Goal: Task Accomplishment & Management: Complete application form

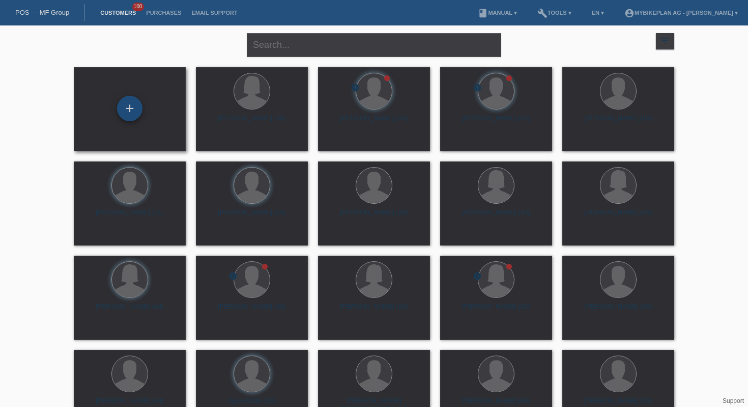
click at [129, 107] on div "+" at bounding box center [129, 108] width 25 height 25
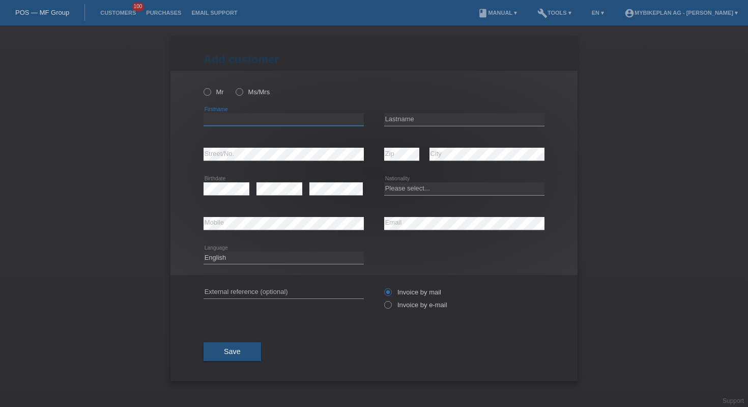
click at [253, 115] on input "text" at bounding box center [284, 119] width 160 height 13
paste input "[PERSON_NAME]"
type input "[PERSON_NAME]"
click at [412, 120] on input "text" at bounding box center [464, 119] width 160 height 13
paste input "[PERSON_NAME]"
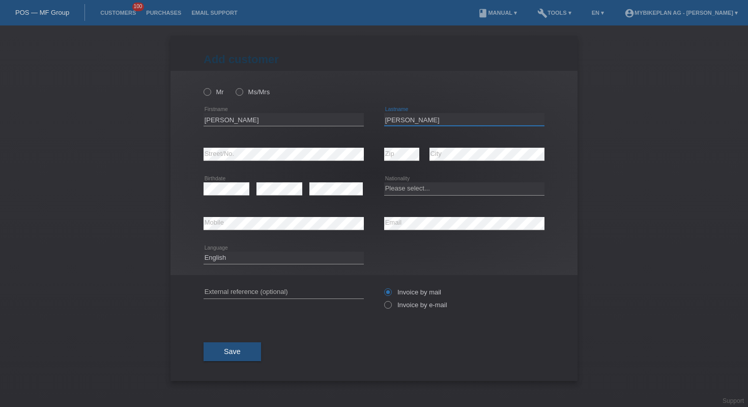
click at [412, 120] on input "[PERSON_NAME]" at bounding box center [464, 119] width 160 height 13
type input "[PERSON_NAME]"
click at [277, 120] on input "Raphael" at bounding box center [284, 119] width 160 height 13
type input "Raphael"
click at [410, 189] on select "Please select... Switzerland Austria Germany Liechtenstein ------------ Afghani…" at bounding box center [464, 188] width 160 height 12
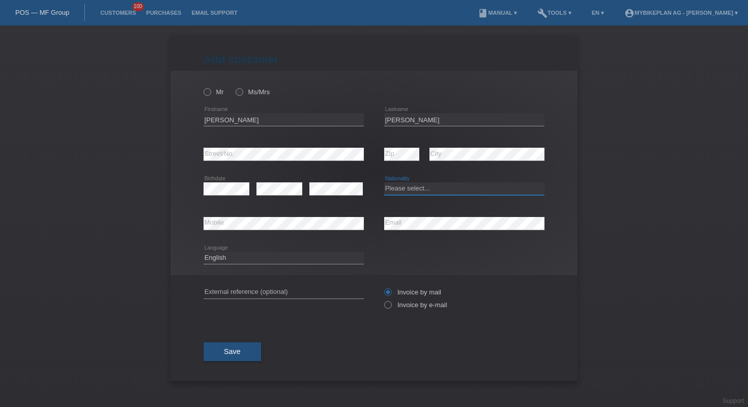
select select "CH"
click at [212, 97] on div "Mr Ms/Mrs" at bounding box center [284, 91] width 160 height 21
click at [202, 86] on icon at bounding box center [202, 86] width 0 height 0
click at [210, 91] on input "Mr" at bounding box center [207, 91] width 7 height 7
radio input "true"
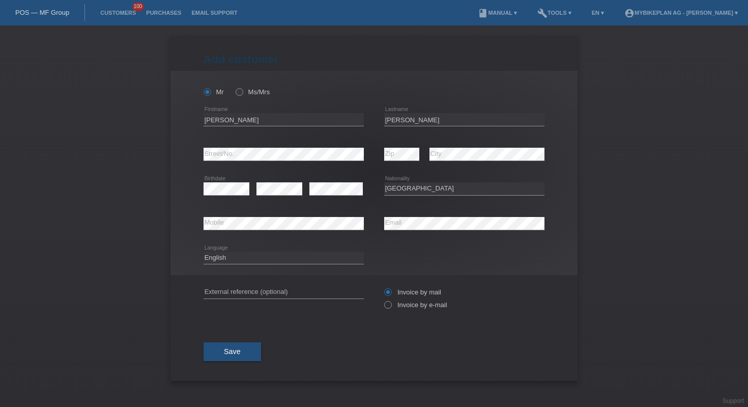
click at [272, 251] on div "Deutsch Français Italiano English error Language" at bounding box center [284, 258] width 160 height 35
click at [272, 259] on select "Deutsch Français Italiano English" at bounding box center [284, 257] width 160 height 12
select select "fr"
click at [260, 293] on input "text" at bounding box center [284, 291] width 160 height 13
paste input "41789592625"
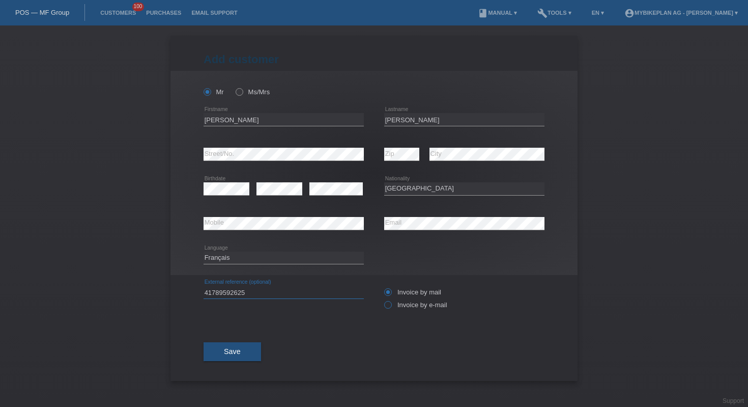
type input "41789592625"
click at [394, 303] on label "Invoice by e-mail" at bounding box center [415, 305] width 63 height 8
click at [391, 303] on input "Invoice by e-mail" at bounding box center [387, 307] width 7 height 13
radio input "true"
click at [231, 352] on span "Save" at bounding box center [232, 351] width 17 height 8
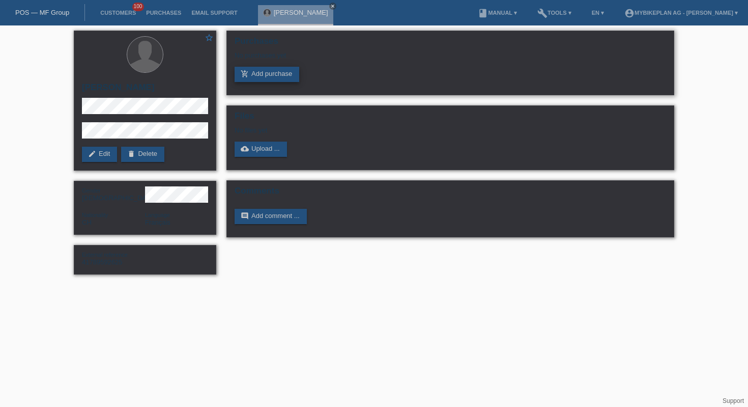
click at [248, 75] on icon "add_shopping_cart" at bounding box center [245, 74] width 8 height 8
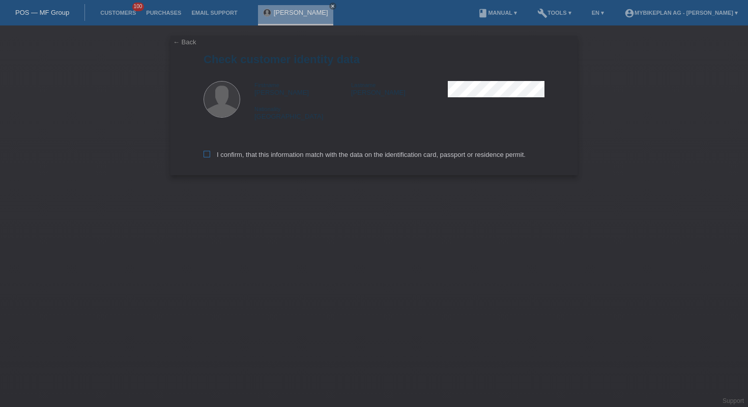
click at [267, 158] on label "I confirm, that this information match with the data on the identification card…" at bounding box center [365, 155] width 322 height 8
click at [210, 157] on input "I confirm, that this information match with the data on the identification card…" at bounding box center [207, 154] width 7 height 7
checkbox input "true"
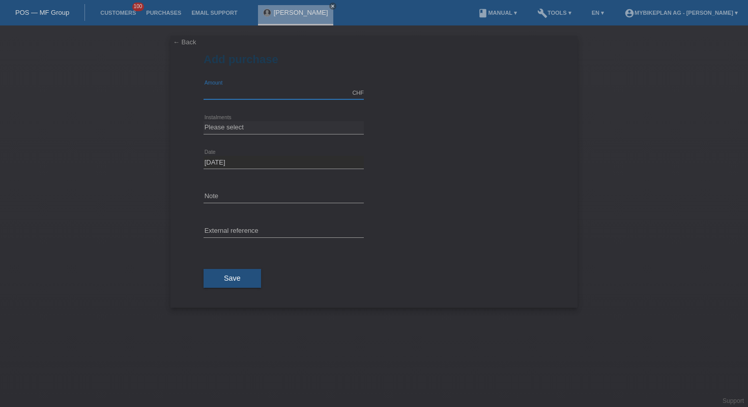
click at [263, 89] on input "text" at bounding box center [284, 92] width 160 height 13
type input "2900.00"
click at [290, 129] on select "Please select 6 instalments 12 instalments 18 instalments 24 instalments 36 ins…" at bounding box center [284, 127] width 160 height 12
select select "487"
click at [261, 232] on input "text" at bounding box center [284, 231] width 160 height 13
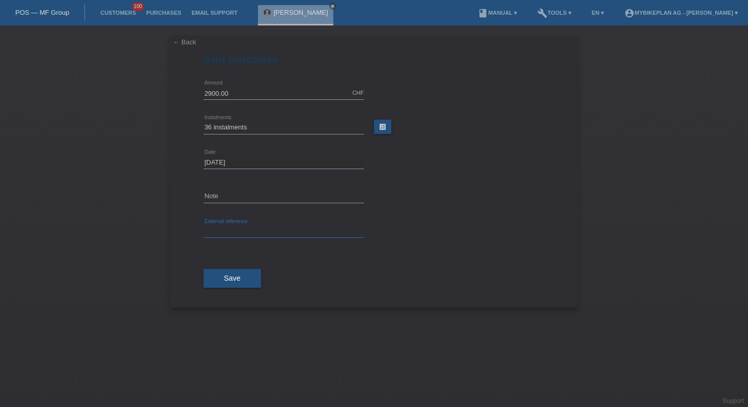
paste input "41789592625"
type input "41789592625"
click at [233, 278] on span "Save" at bounding box center [232, 278] width 17 height 8
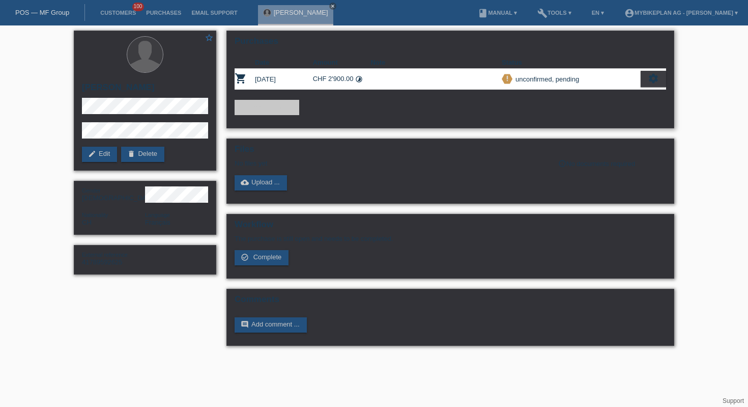
click at [655, 77] on icon "settings" at bounding box center [653, 78] width 11 height 11
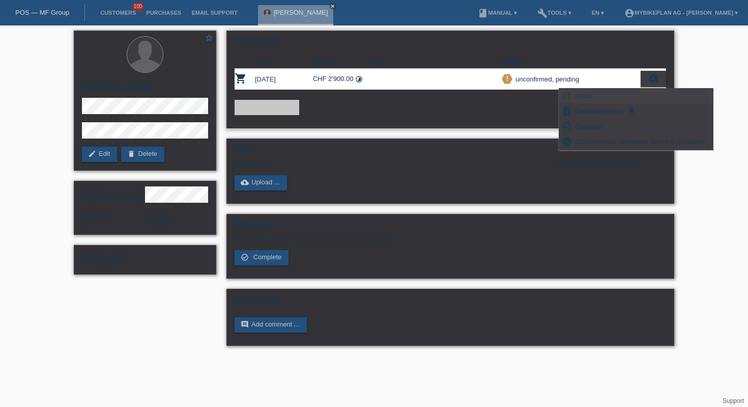
click at [591, 97] on span "Show" at bounding box center [584, 96] width 20 height 12
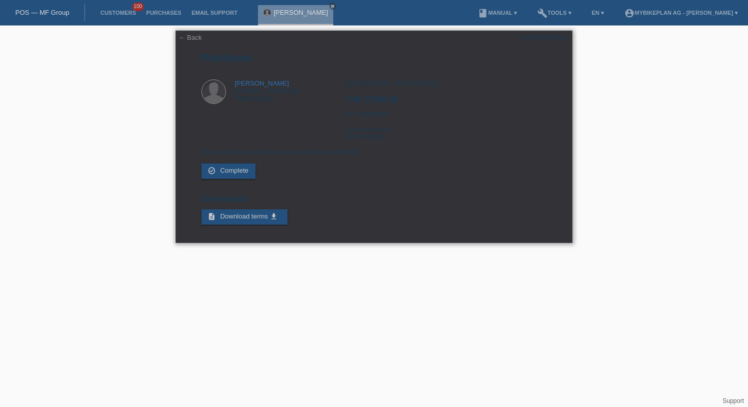
click at [540, 34] on div "POSP00026041" at bounding box center [545, 38] width 48 height 8
copy div "POSP00026041"
click at [56, 20] on div "POS — MF Group" at bounding box center [42, 12] width 85 height 17
click at [54, 14] on link "POS — MF Group" at bounding box center [42, 13] width 54 height 8
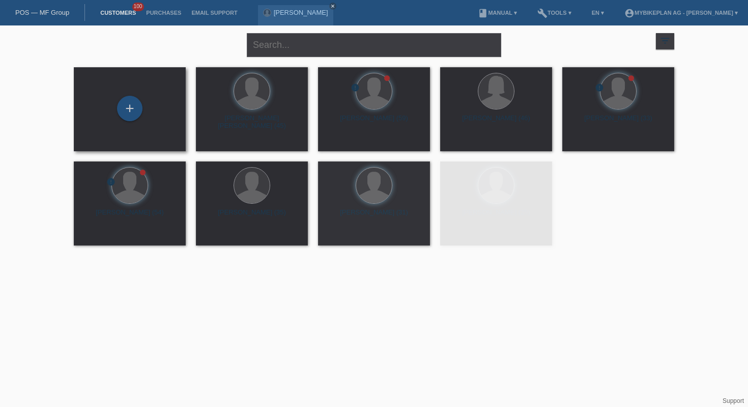
click at [143, 117] on div "+" at bounding box center [130, 109] width 96 height 27
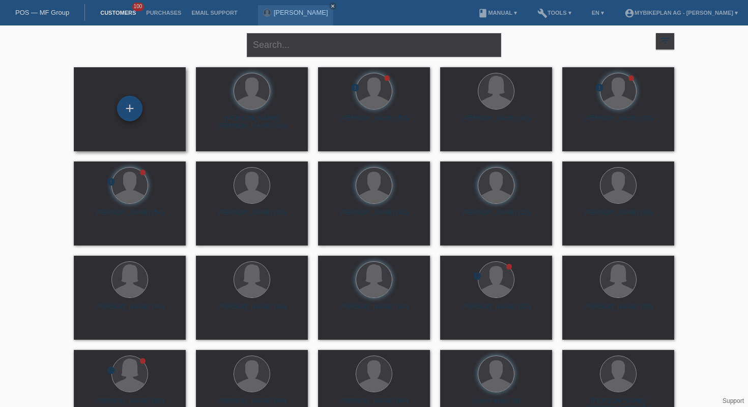
click at [133, 108] on div "+" at bounding box center [129, 108] width 25 height 25
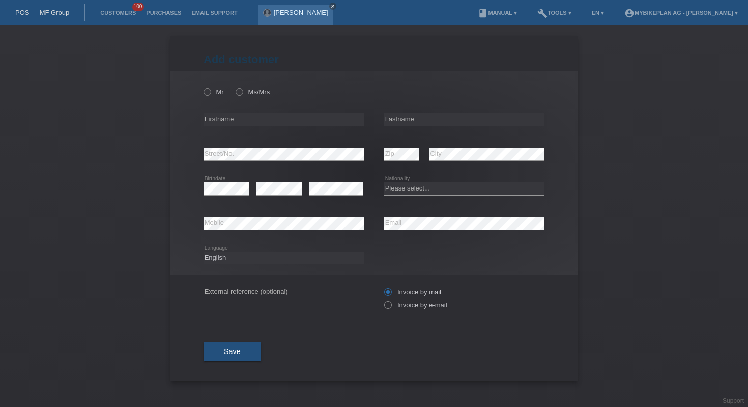
click at [330, 6] on icon "close" at bounding box center [332, 6] width 5 height 5
click at [38, 14] on link "POS — MF Group" at bounding box center [42, 13] width 54 height 8
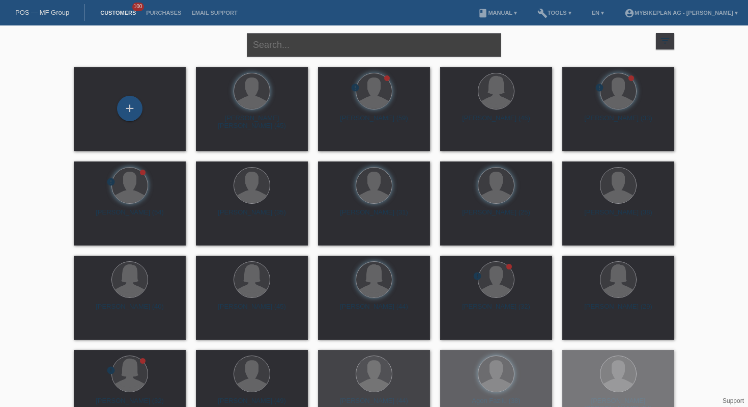
click at [296, 48] on input "text" at bounding box center [374, 45] width 254 height 24
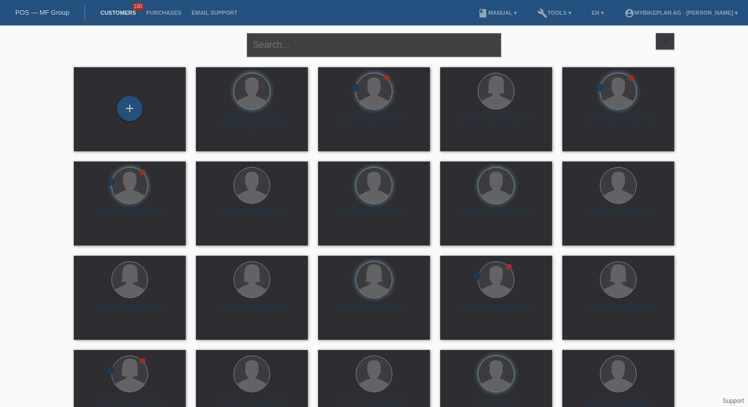
paste input "[PERSON_NAME]"
type input "[PERSON_NAME]"
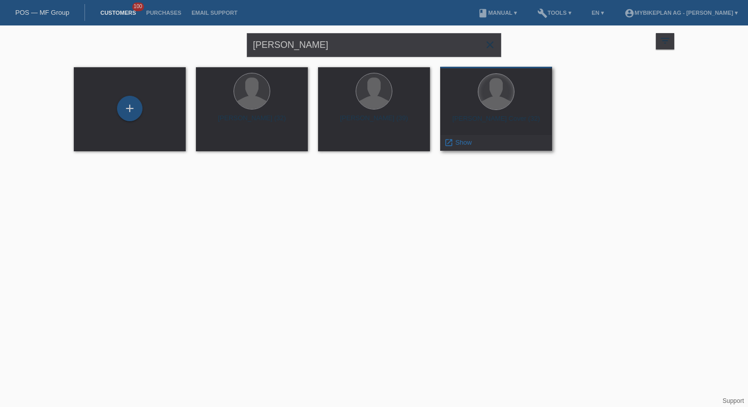
click at [492, 91] on div at bounding box center [496, 92] width 36 height 36
click at [458, 147] on div "launch Show" at bounding box center [458, 142] width 35 height 15
click at [461, 144] on span "Show" at bounding box center [463, 142] width 17 height 8
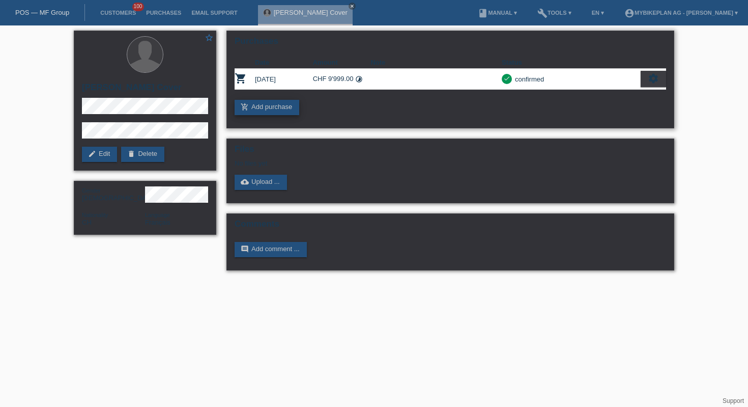
click at [288, 103] on link "add_shopping_cart Add purchase" at bounding box center [267, 107] width 65 height 15
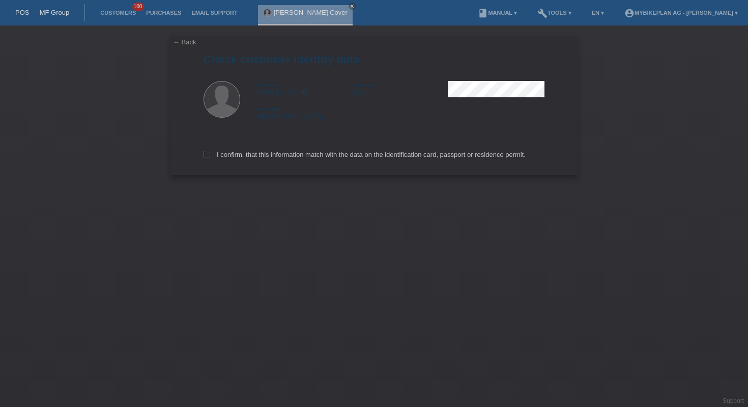
click at [329, 157] on label "I confirm, that this information match with the data on the identification card…" at bounding box center [365, 155] width 322 height 8
click at [210, 157] on input "I confirm, that this information match with the data on the identification card…" at bounding box center [207, 154] width 7 height 7
checkbox input "true"
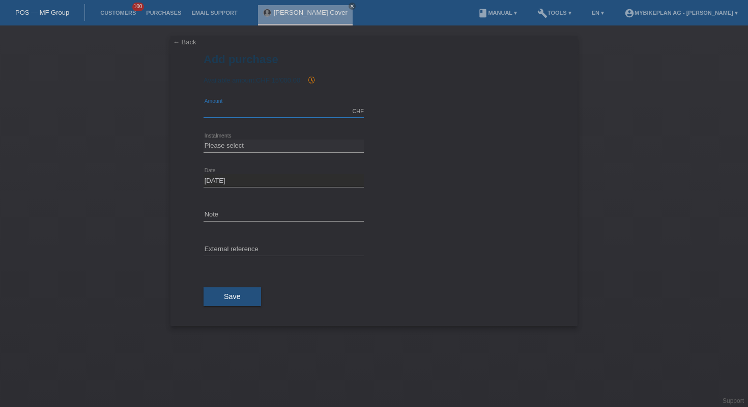
click at [277, 109] on input "text" at bounding box center [284, 111] width 160 height 13
type input "6999.00"
click at [282, 143] on select "Please select 6 instalments 12 instalments 18 instalments 24 instalments 36 ins…" at bounding box center [284, 145] width 160 height 12
select select "487"
click at [273, 245] on input "text" at bounding box center [284, 249] width 160 height 13
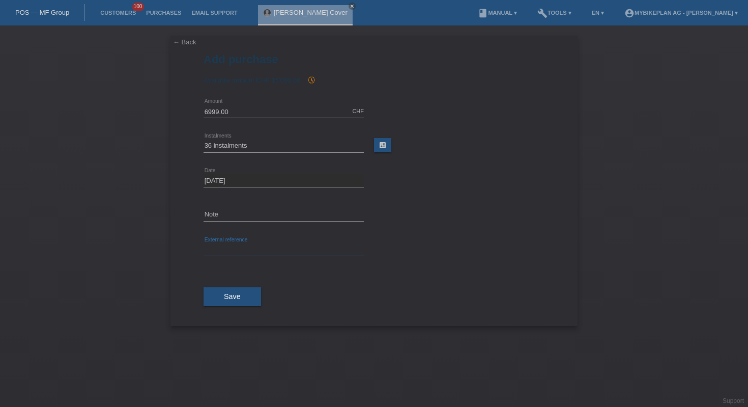
paste input "41789592626"
type input "41789592626"
click at [232, 294] on span "Save" at bounding box center [232, 296] width 17 height 8
